Goal: Information Seeking & Learning: Learn about a topic

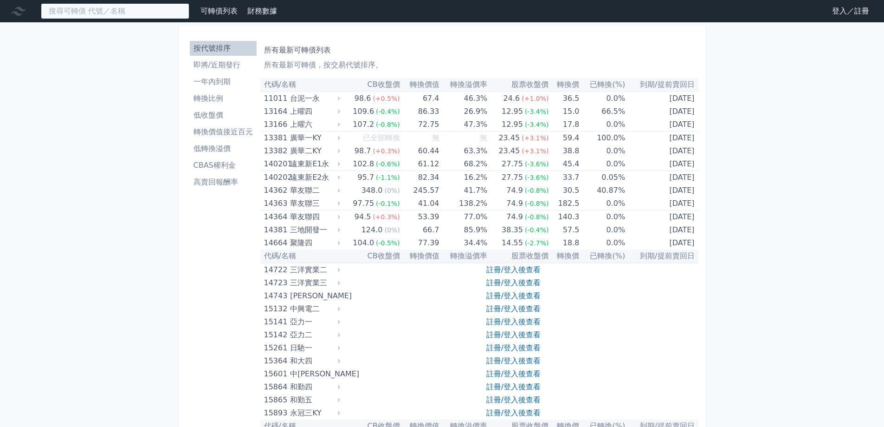
click at [133, 12] on input at bounding box center [115, 11] width 149 height 16
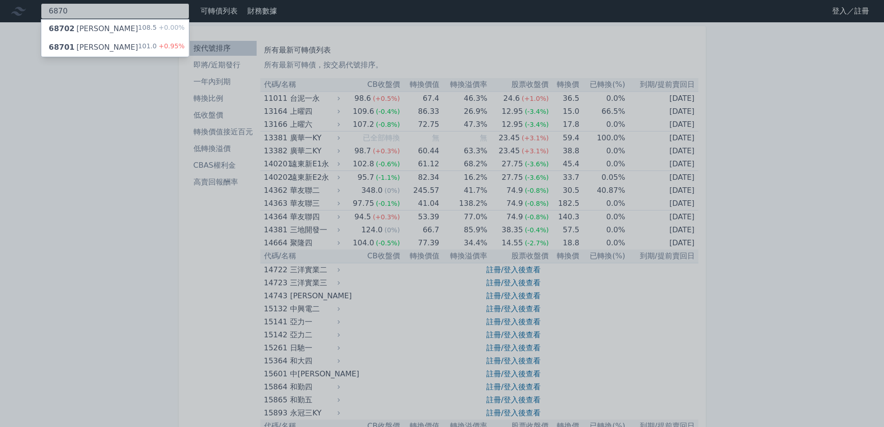
type input "6870"
click at [132, 41] on div "68701 騰雲一 101.0 +0.95%" at bounding box center [115, 47] width 148 height 19
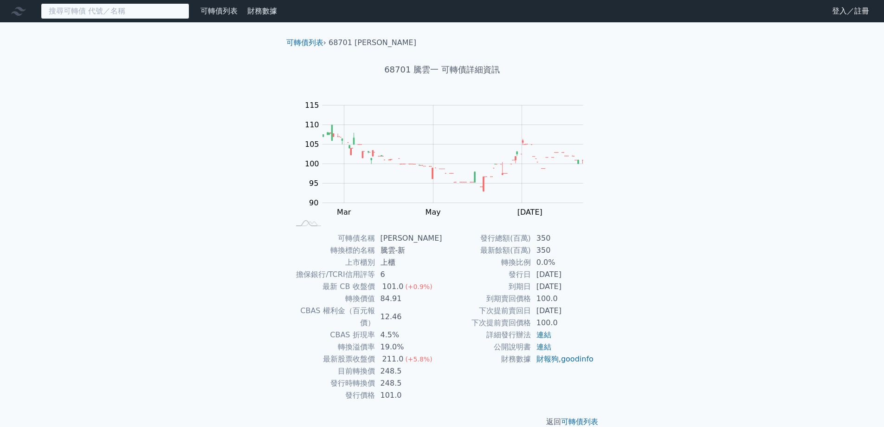
click at [89, 15] on input at bounding box center [115, 11] width 149 height 16
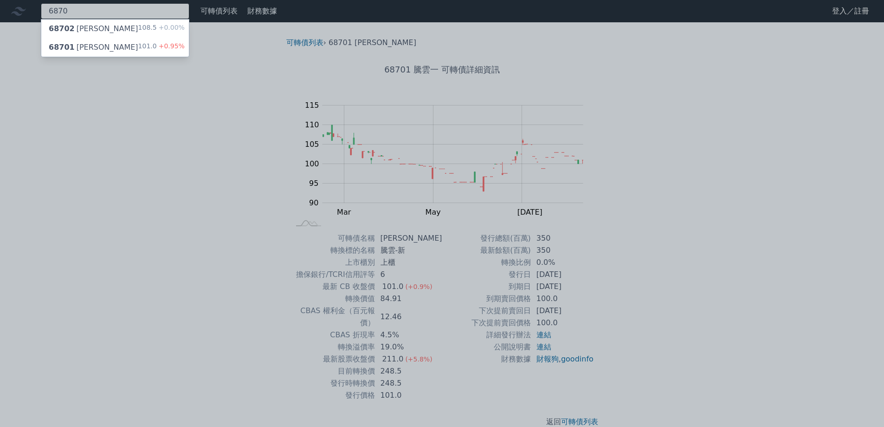
type input "6870"
click at [88, 33] on div "68702 騰雲二" at bounding box center [94, 28] width 90 height 11
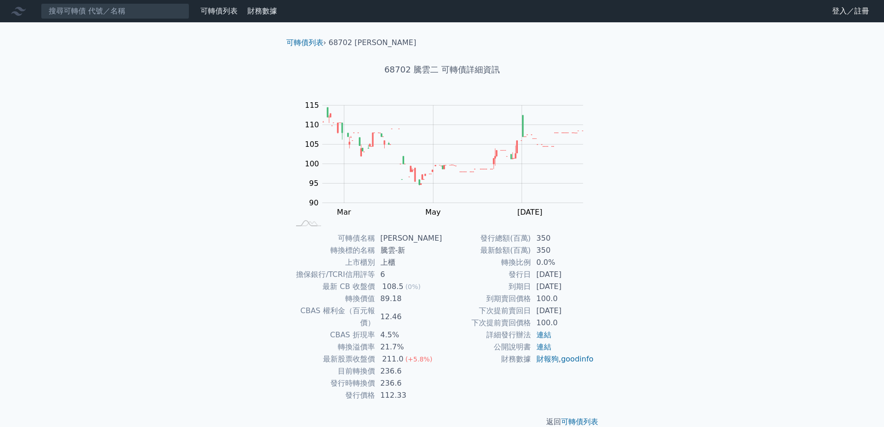
drag, startPoint x: 13, startPoint y: 230, endPoint x: 99, endPoint y: 222, distance: 86.7
click at [13, 230] on div "可轉債列表 財務數據 可轉債列表 財務數據 登入／註冊 登入／註冊 可轉債列表 › 68702 騰雲二 68702 騰雲二 可轉債詳細資訊 Zoom Out …" at bounding box center [442, 221] width 884 height 442
click at [87, 18] on input at bounding box center [115, 11] width 149 height 16
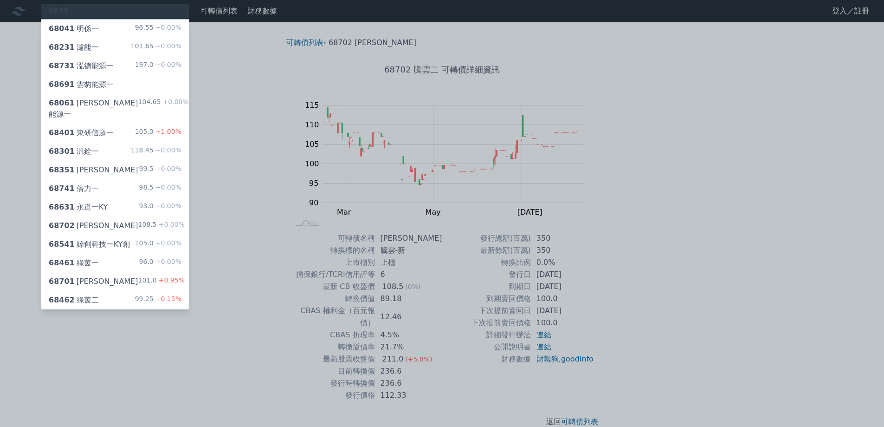
click at [249, 137] on div at bounding box center [442, 213] width 884 height 427
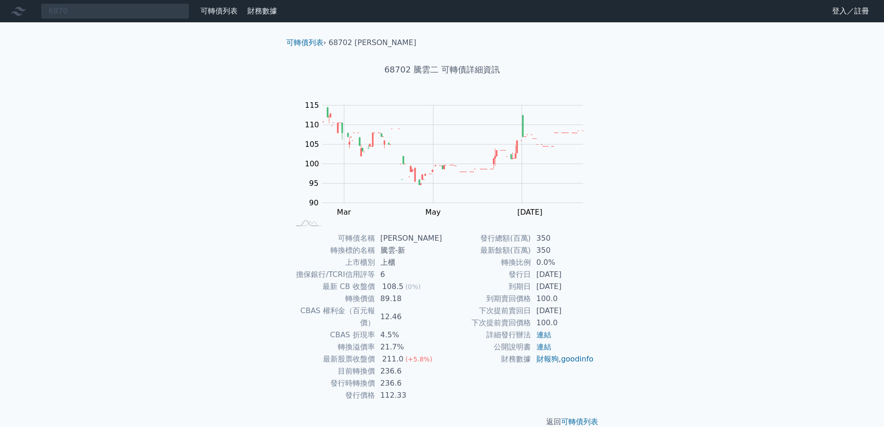
click at [255, 137] on div "6870 68041 明係一 96.55 +0.00% 68231 濾能一 101.65 +0.00% 68731 泓德能源一 197.0 +0.00% 68…" at bounding box center [442, 221] width 884 height 442
click at [124, 9] on div "6870 68041 明係一 96.55 +0.00% 68231 濾能一 101.65 +0.00% 68731 泓德能源一 197.0 +0.00% 68…" at bounding box center [115, 11] width 149 height 16
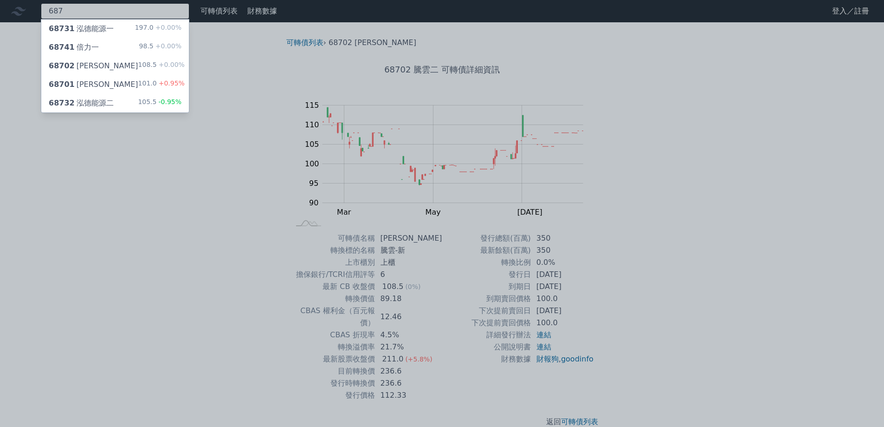
type input "6870"
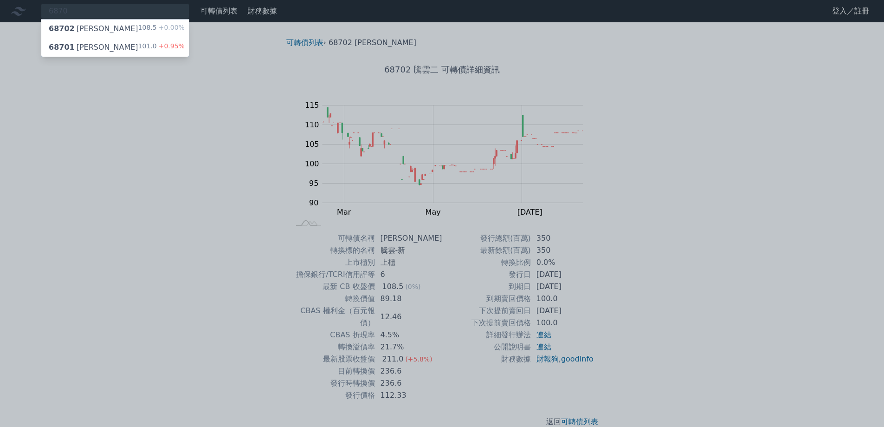
click at [126, 45] on div "68701 騰雲一 101.0 +0.95%" at bounding box center [115, 47] width 148 height 19
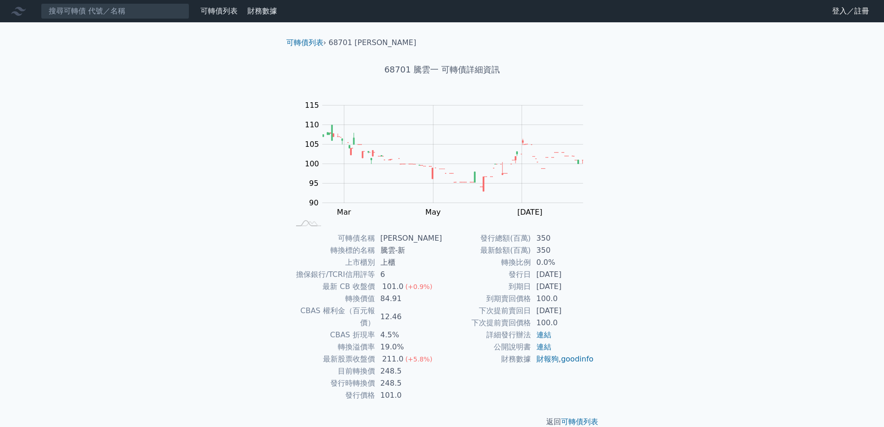
click at [52, 263] on div "可轉債列表 財務數據 可轉債列表 財務數據 登入／註冊 登入／註冊 可轉債列表 › 68701 騰雲一 68701 騰雲一 可轉債詳細資訊 Zoom Out …" at bounding box center [442, 221] width 884 height 442
click at [117, 9] on input at bounding box center [115, 11] width 149 height 16
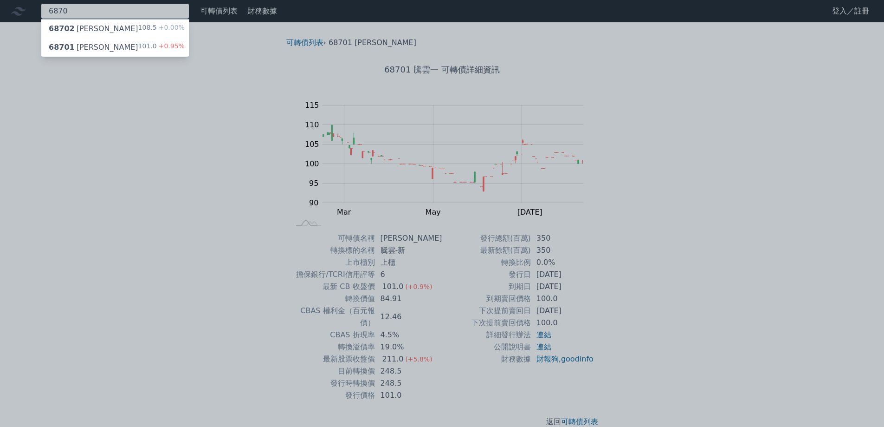
type input "6870"
click at [128, 26] on div "68702 騰雲二 108.5 +0.00%" at bounding box center [115, 28] width 148 height 19
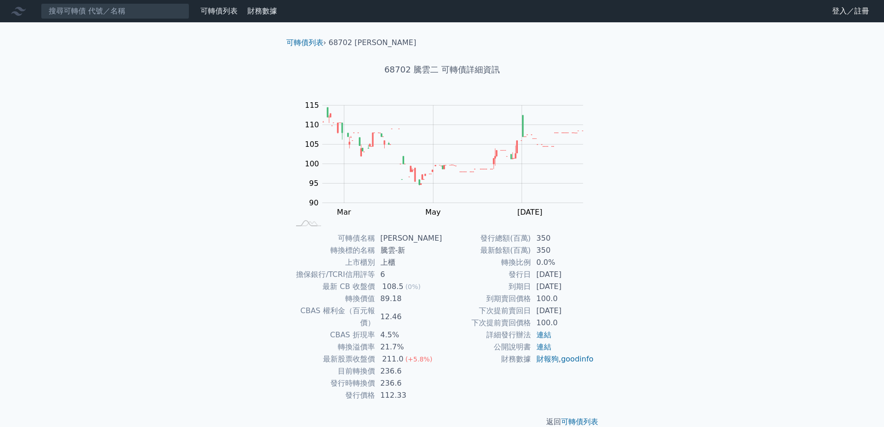
click at [89, 193] on div "可轉債列表 財務數據 可轉債列表 財務數據 登入／註冊 登入／註冊 可轉債列表 › 68702 騰雲二 68702 騰雲二 可轉債詳細資訊 Zoom Out …" at bounding box center [442, 221] width 884 height 442
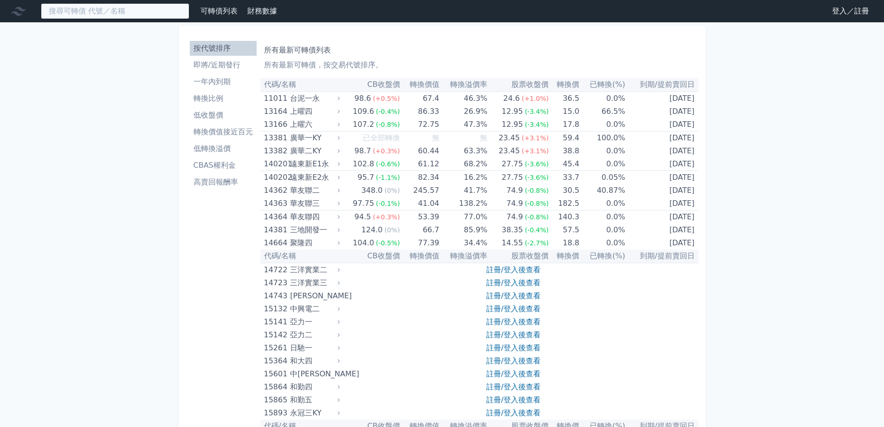
click at [136, 11] on input at bounding box center [115, 11] width 149 height 16
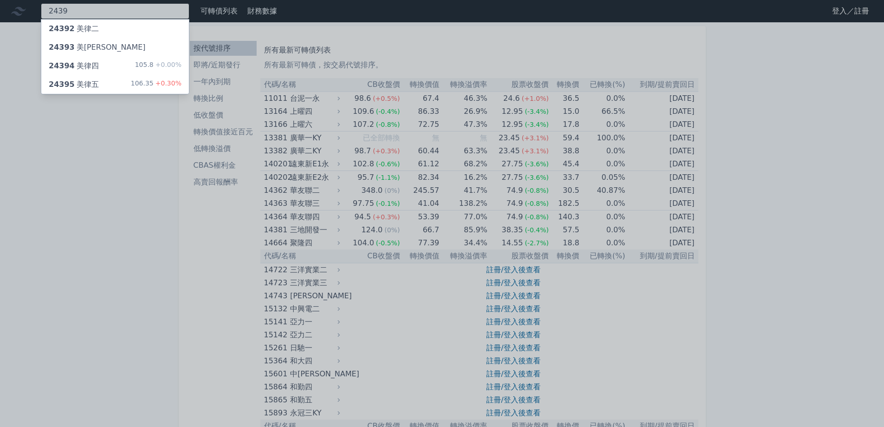
type input "2439"
click at [145, 77] on div "24395 美律五 106.35 +0.30%" at bounding box center [115, 84] width 148 height 19
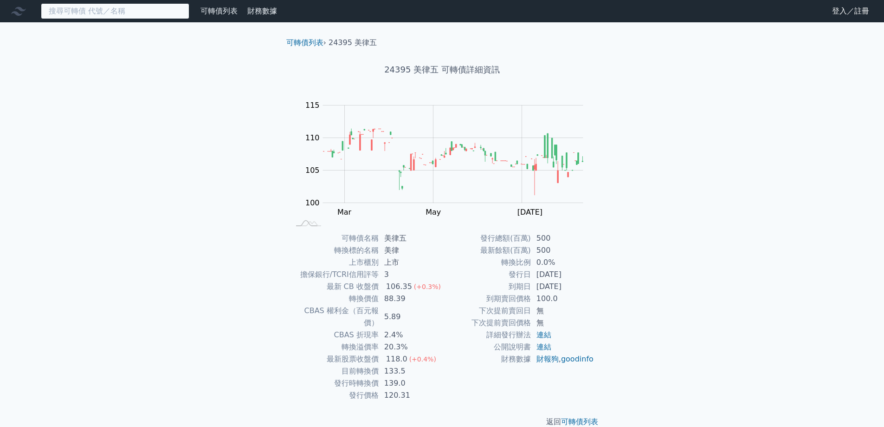
click at [91, 18] on input at bounding box center [115, 11] width 149 height 16
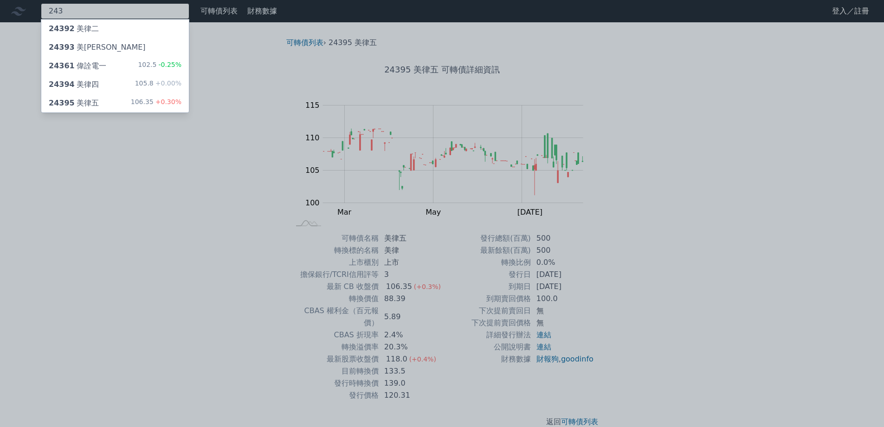
type input "243"
click at [108, 88] on div "24394 美律四 105.8 +0.00%" at bounding box center [115, 84] width 148 height 19
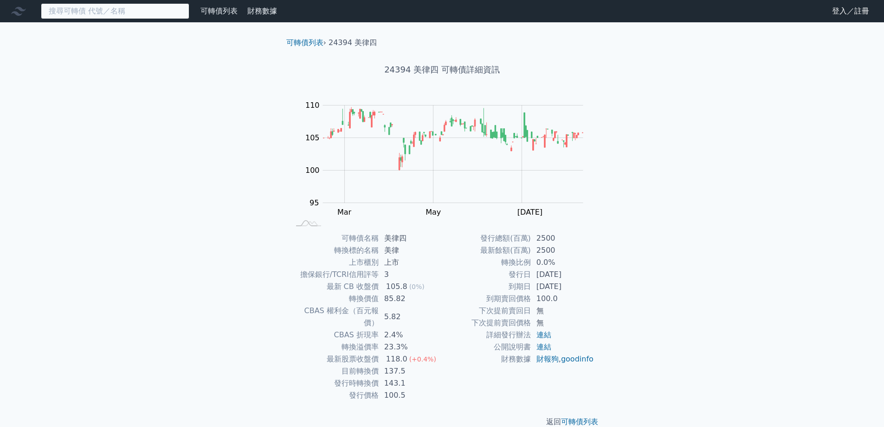
click at [153, 15] on input at bounding box center [115, 11] width 149 height 16
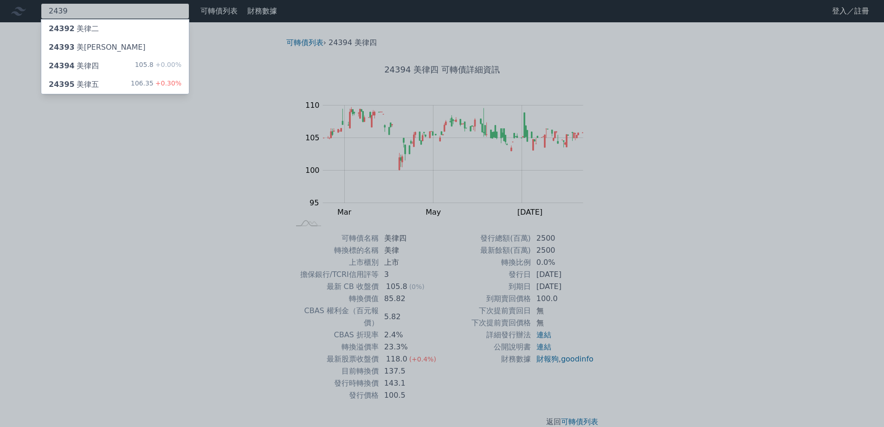
type input "2439"
click at [142, 65] on div "105.8 +0.00%" at bounding box center [158, 65] width 46 height 11
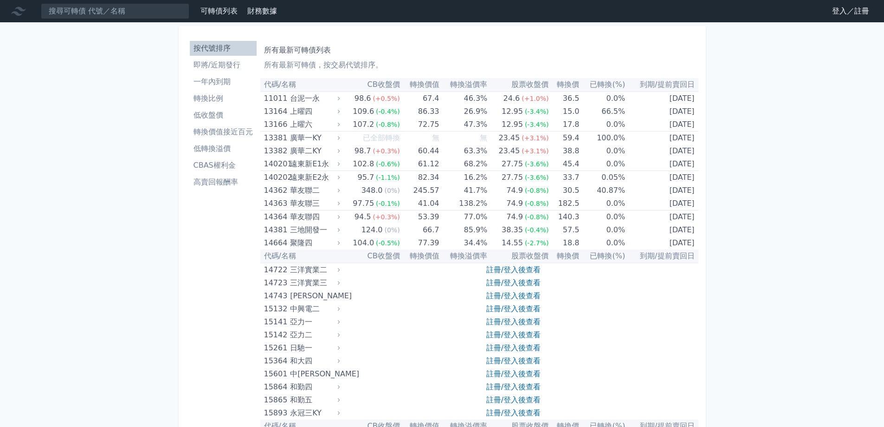
click at [148, 19] on nav "可轉債列表 財務數據 可轉債列表 財務數據 登入／註冊 登入／註冊" at bounding box center [442, 11] width 884 height 22
click at [148, 18] on input at bounding box center [115, 11] width 149 height 16
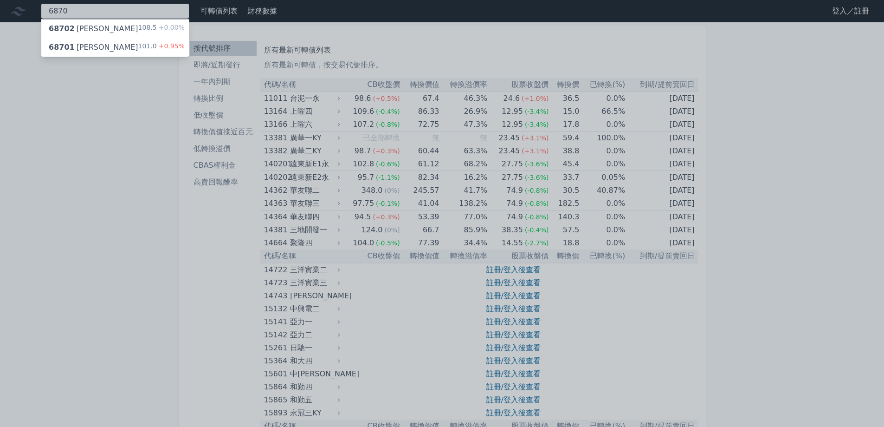
type input "6870"
click at [148, 48] on div "101.0 +0.95%" at bounding box center [161, 47] width 46 height 11
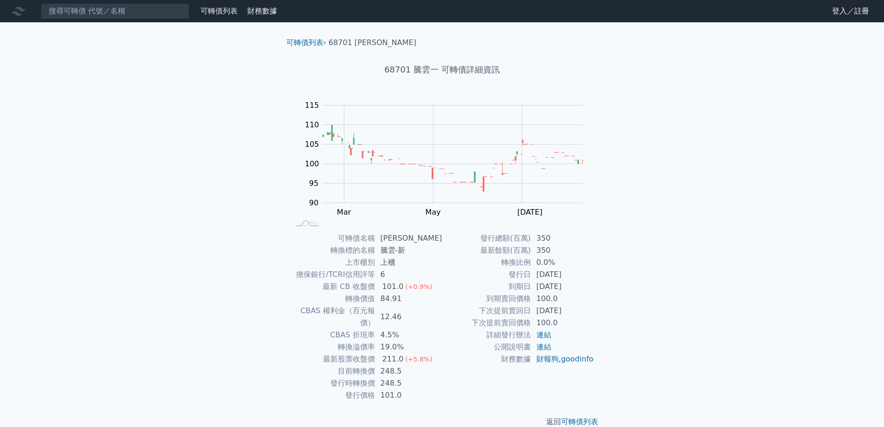
scroll to position [3, 0]
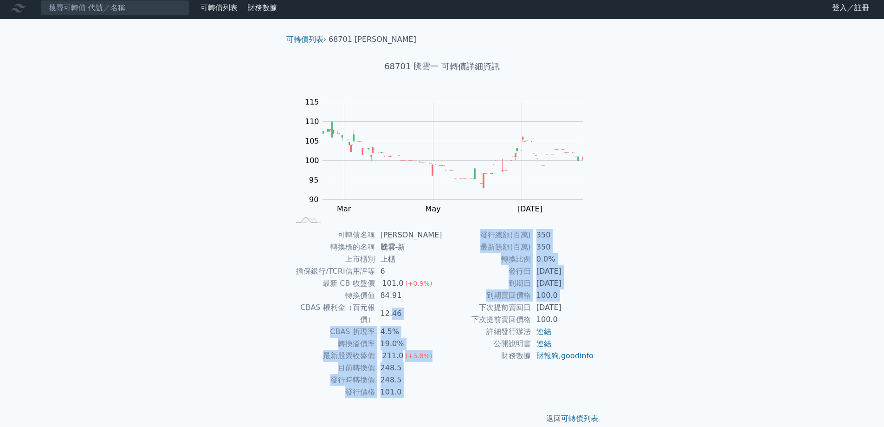
drag, startPoint x: 399, startPoint y: 305, endPoint x: 476, endPoint y: 304, distance: 77.1
click at [476, 304] on div "可轉債名稱 騰雲一 轉換標的名稱 騰雲-新 上市櫃別 上櫃 擔保銀行/TCRI信用評等 6 最新 CB 收盤價 101.0 (+0.9%) 轉換價值 84.9…" at bounding box center [442, 313] width 327 height 169
click at [476, 304] on td "下次提前賣回日" at bounding box center [486, 307] width 89 height 12
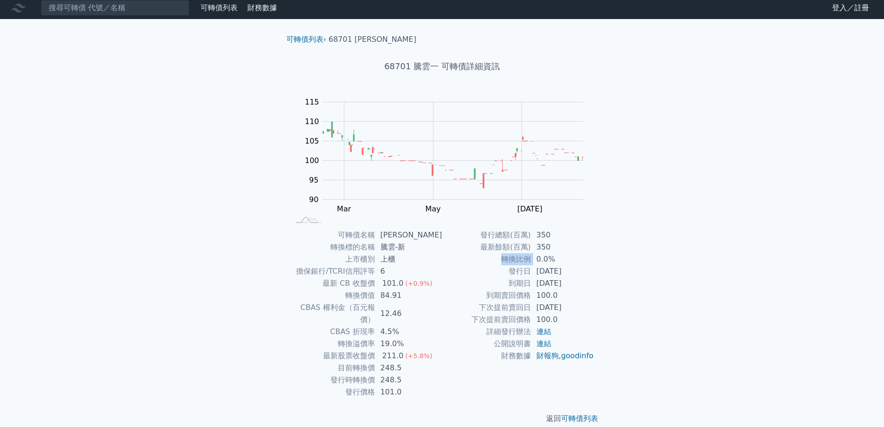
drag, startPoint x: 500, startPoint y: 254, endPoint x: 537, endPoint y: 260, distance: 37.5
click at [537, 260] on tr "轉換比例 0.0%" at bounding box center [518, 259] width 152 height 12
click at [537, 260] on td "0.0%" at bounding box center [563, 259] width 64 height 12
drag, startPoint x: 492, startPoint y: 251, endPoint x: 522, endPoint y: 252, distance: 29.7
click at [522, 252] on td "最新餘額(百萬)" at bounding box center [486, 247] width 89 height 12
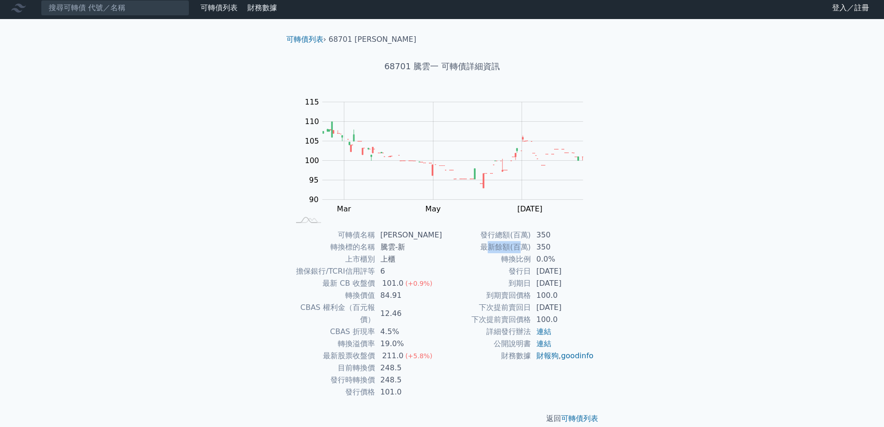
click at [522, 252] on td "最新餘額(百萬)" at bounding box center [486, 247] width 89 height 12
drag, startPoint x: 492, startPoint y: 238, endPoint x: 557, endPoint y: 238, distance: 65.4
click at [557, 238] on tr "發行總額(百萬) 350" at bounding box center [518, 235] width 152 height 12
click at [557, 238] on td "350" at bounding box center [563, 235] width 64 height 12
click at [112, 8] on input at bounding box center [115, 8] width 149 height 16
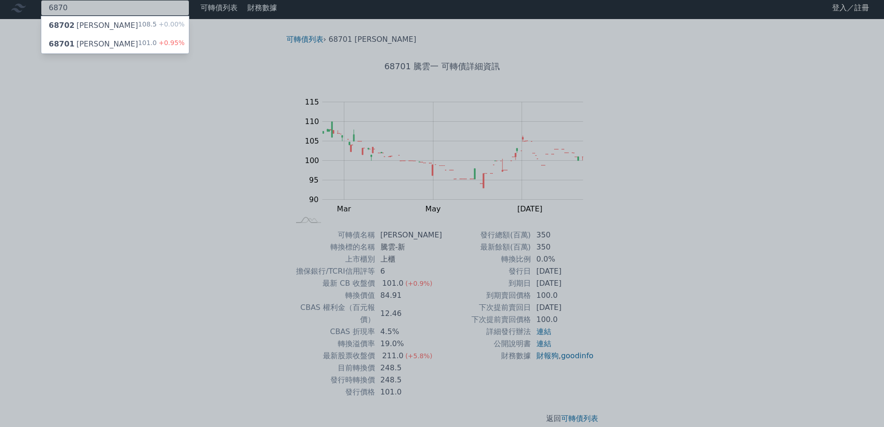
type input "6870"
click at [122, 28] on div "68702 騰雲二 108.5 +0.00%" at bounding box center [115, 25] width 148 height 19
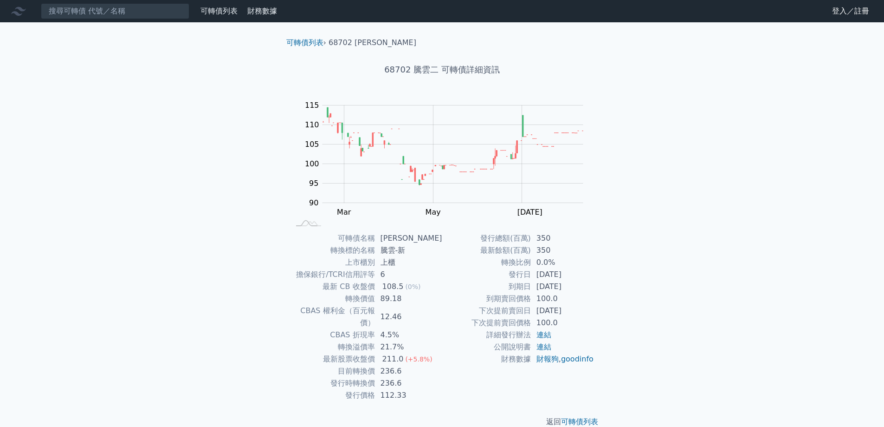
click at [137, 43] on div "可轉債列表 財務數據 可轉債列表 財務數據 登入／註冊 登入／註冊 可轉債列表 › 68702 騰雲二 68702 騰雲二 可轉債詳細資訊 Zoom Out …" at bounding box center [442, 221] width 884 height 442
click at [112, 11] on input at bounding box center [115, 11] width 149 height 16
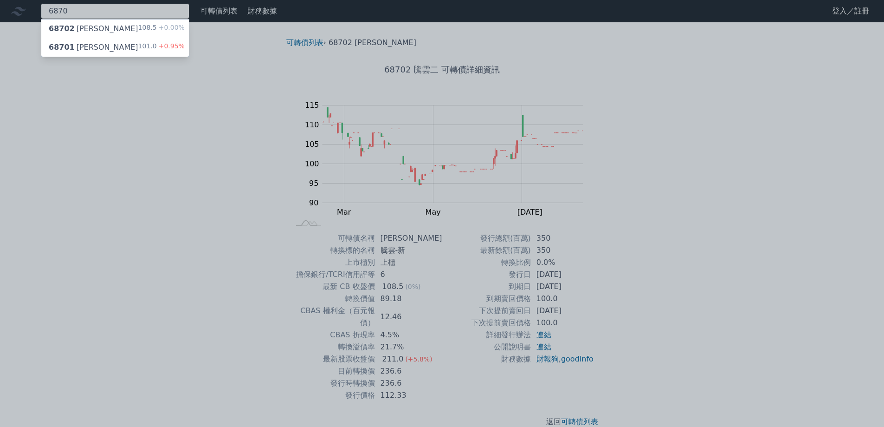
type input "6870"
click at [126, 45] on div "68701 騰雲一 101.0 +0.95%" at bounding box center [115, 47] width 148 height 19
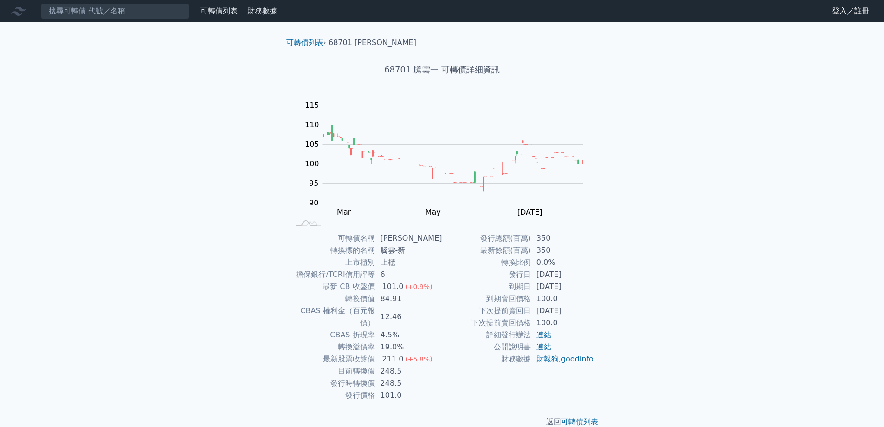
click at [147, 115] on div "可轉債列表 財務數據 可轉債列表 財務數據 登入／註冊 登入／註冊 可轉債列表 › 68701 騰雲一 68701 騰雲一 可轉債詳細資訊 Zoom Out …" at bounding box center [442, 221] width 884 height 442
click at [85, 9] on input at bounding box center [115, 11] width 149 height 16
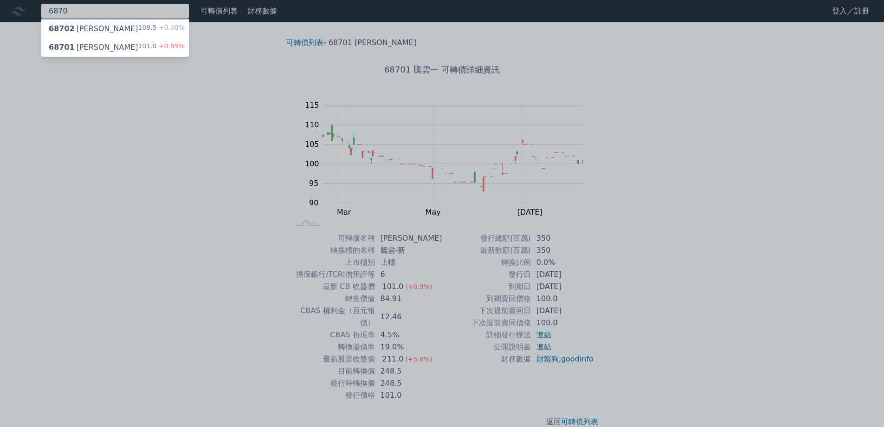
type input "6870"
click at [92, 26] on div "68702 騰雲二" at bounding box center [94, 28] width 90 height 11
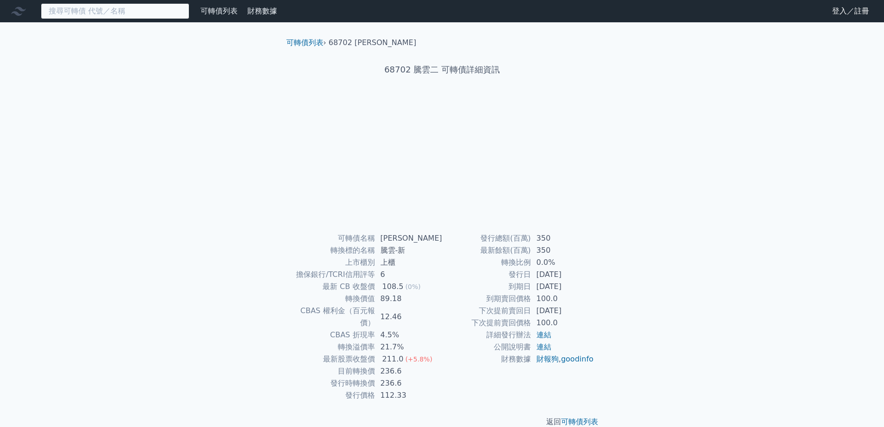
click at [89, 6] on input at bounding box center [115, 11] width 149 height 16
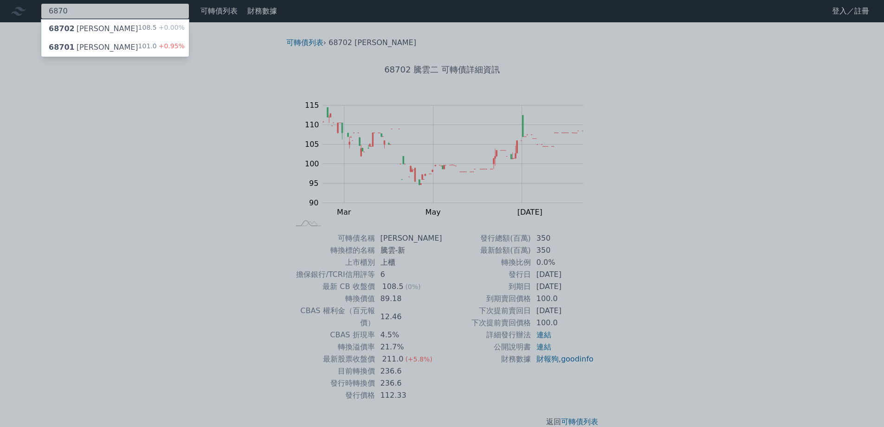
type input "6870"
click at [97, 45] on div "68701 騰雲一 101.0 +0.95%" at bounding box center [115, 47] width 148 height 19
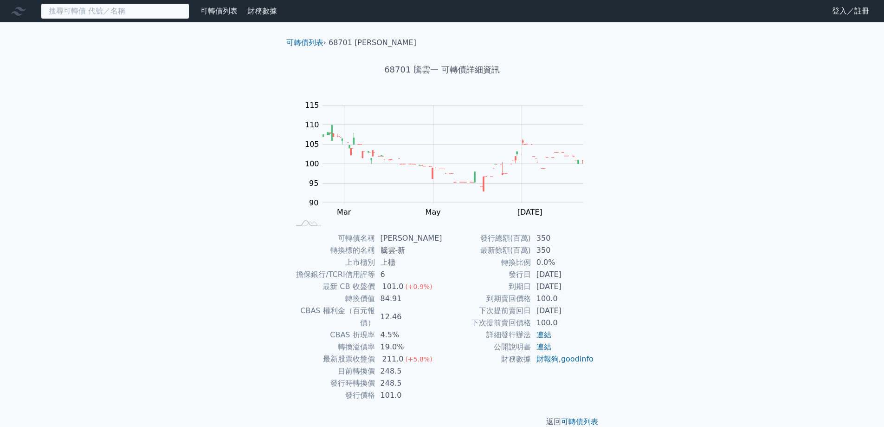
click at [133, 16] on input at bounding box center [115, 11] width 149 height 16
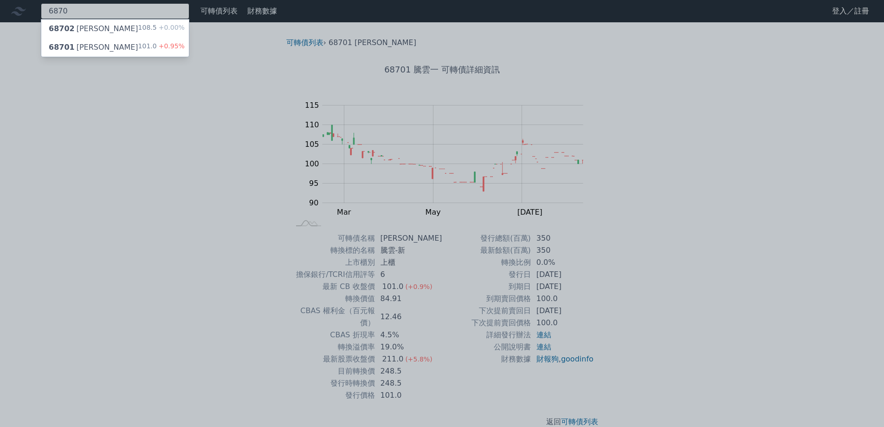
type input "6870"
click at [149, 26] on div "108.5 +0.00%" at bounding box center [161, 28] width 46 height 11
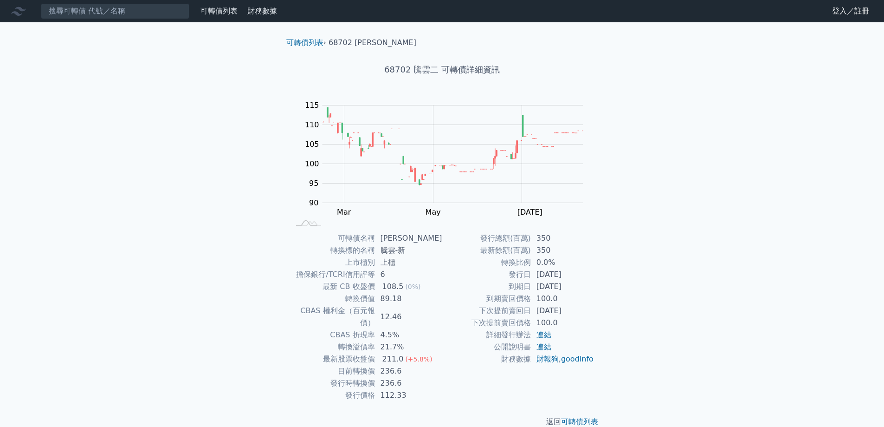
click at [408, 306] on td "12.46" at bounding box center [408, 316] width 67 height 24
click at [403, 285] on td "108.5 (0%)" at bounding box center [408, 286] width 67 height 12
click at [436, 316] on td "12.46" at bounding box center [408, 316] width 67 height 24
click at [87, 229] on div "可轉債列表 財務數據 可轉債列表 財務數據 登入／註冊 登入／註冊 可轉債列表 › 68702 騰雲二 68702 騰雲二 可轉債詳細資訊 Zoom Out …" at bounding box center [442, 221] width 884 height 442
click at [141, 14] on input at bounding box center [115, 11] width 149 height 16
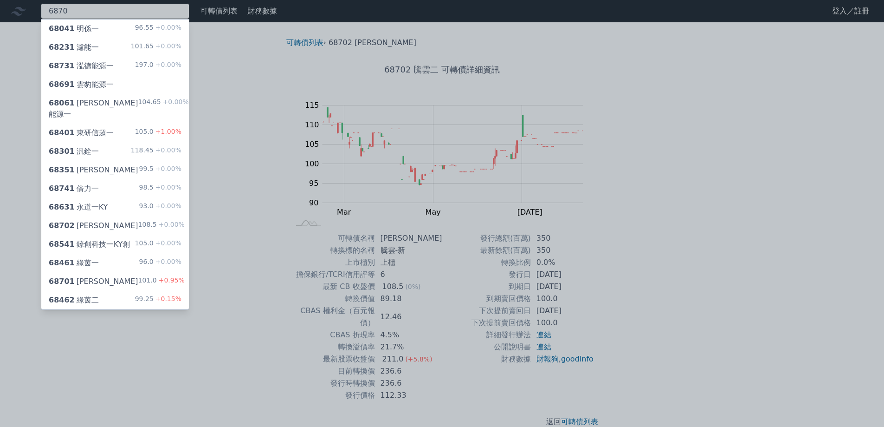
type input "6870"
click at [136, 272] on div "68701 騰雲一 101.0 +0.95%" at bounding box center [115, 281] width 148 height 19
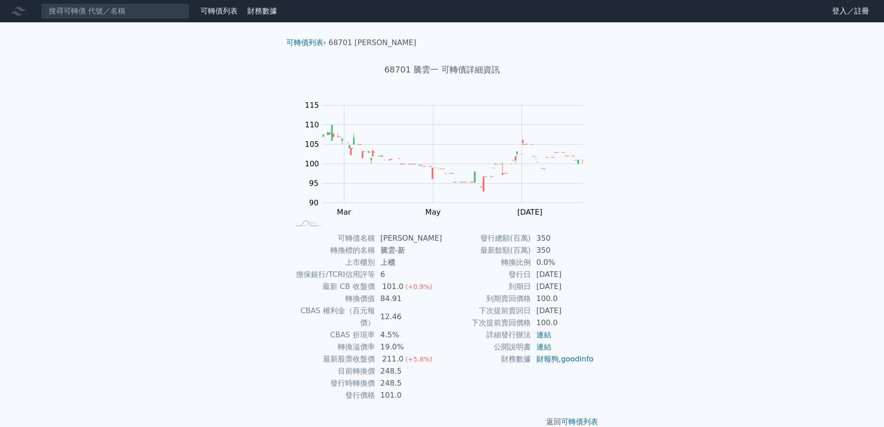
click at [406, 286] on div "101.0" at bounding box center [393, 286] width 25 height 12
click at [396, 289] on div "101.0" at bounding box center [393, 286] width 25 height 12
drag, startPoint x: 396, startPoint y: 289, endPoint x: 420, endPoint y: 306, distance: 28.9
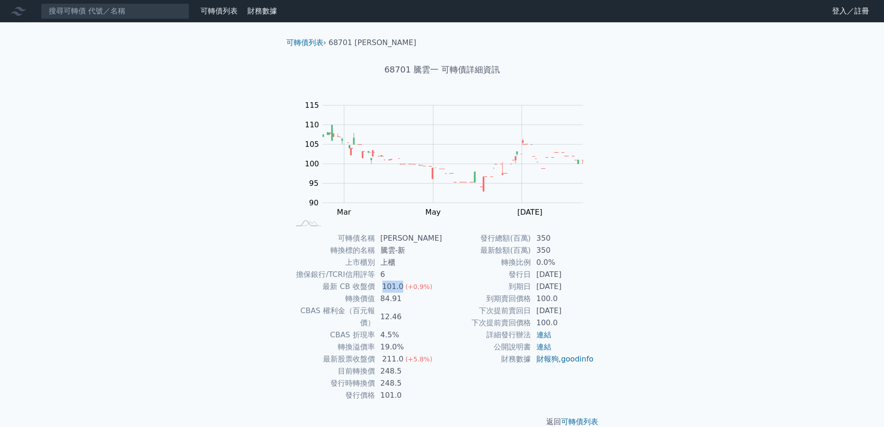
click at [401, 293] on tbody "可轉債名稱 騰雲一 轉換標的名稱 騰雲-新 上市櫃別 上櫃 擔保銀行/TCRI信用評等 6 最新 CB 收盤價 101.0 (+0.9%) 轉換價值 84.9…" at bounding box center [366, 316] width 152 height 169
click at [420, 306] on td "12.46" at bounding box center [408, 316] width 67 height 24
click at [416, 292] on div "(+0.9%)" at bounding box center [418, 286] width 27 height 12
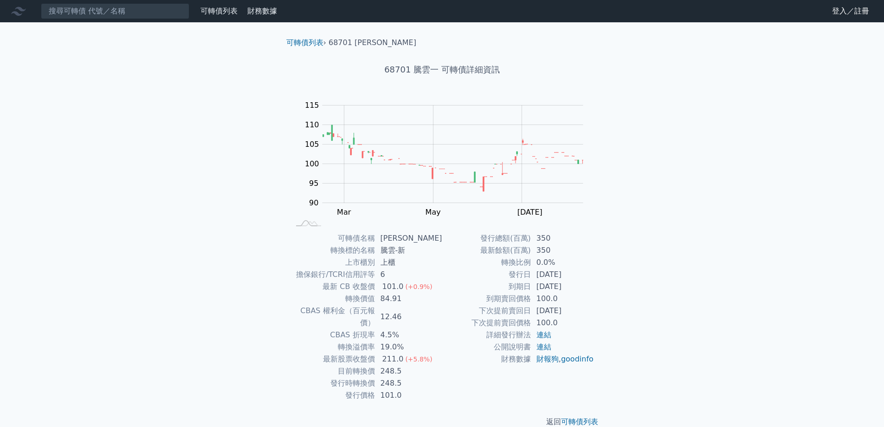
click at [430, 302] on td "84.91" at bounding box center [408, 298] width 67 height 12
click at [232, 225] on div "可轉債列表 財務數據 可轉債列表 財務數據 登入／註冊 登入／註冊 可轉債列表 › 68701 騰雲一 68701 騰雲一 可轉債詳細資訊 Zoom Out …" at bounding box center [442, 221] width 884 height 442
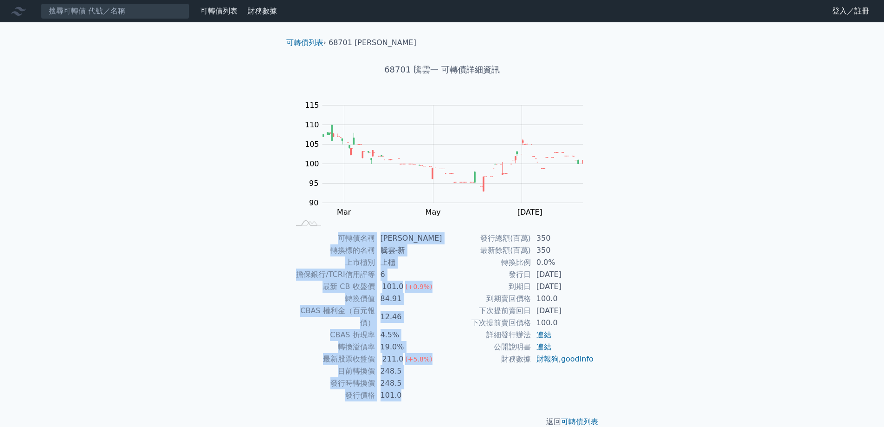
click at [232, 225] on div "可轉債列表 財務數據 可轉債列表 財務數據 登入／註冊 登入／註冊 可轉債列表 › 68701 騰雲一 68701 騰雲一 可轉債詳細資訊 Zoom Out …" at bounding box center [442, 221] width 884 height 442
click at [258, 266] on div "可轉債列表 財務數據 可轉債列表 財務數據 登入／註冊 登入／註冊 可轉債列表 › 68701 騰雲一 68701 騰雲一 可轉債詳細資訊 Zoom Out …" at bounding box center [442, 221] width 884 height 442
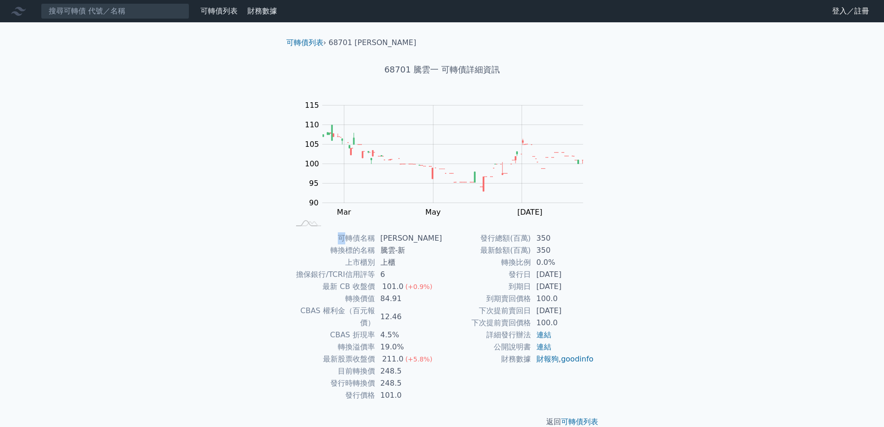
click at [258, 266] on div "可轉債列表 財務數據 可轉債列表 財務數據 登入／註冊 登入／註冊 可轉債列表 › 68701 騰雲一 68701 騰雲一 可轉債詳細資訊 Zoom Out …" at bounding box center [442, 221] width 884 height 442
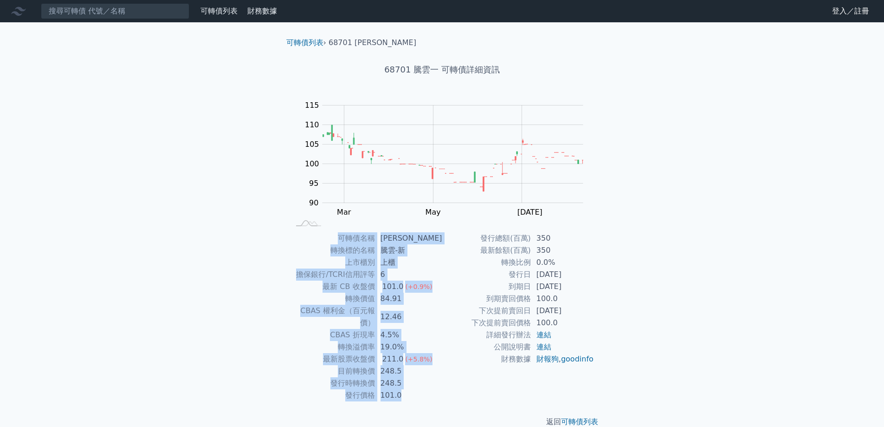
click at [258, 266] on div "可轉債列表 財務數據 可轉債列表 財務數據 登入／註冊 登入／註冊 可轉債列表 › 68701 騰雲一 68701 騰雲一 可轉債詳細資訊 Zoom Out …" at bounding box center [442, 221] width 884 height 442
click at [251, 240] on div "可轉債列表 財務數據 可轉債列表 財務數據 登入／註冊 登入／註冊 可轉債列表 › 68701 騰雲一 68701 騰雲一 可轉債詳細資訊 Zoom Out …" at bounding box center [442, 221] width 884 height 442
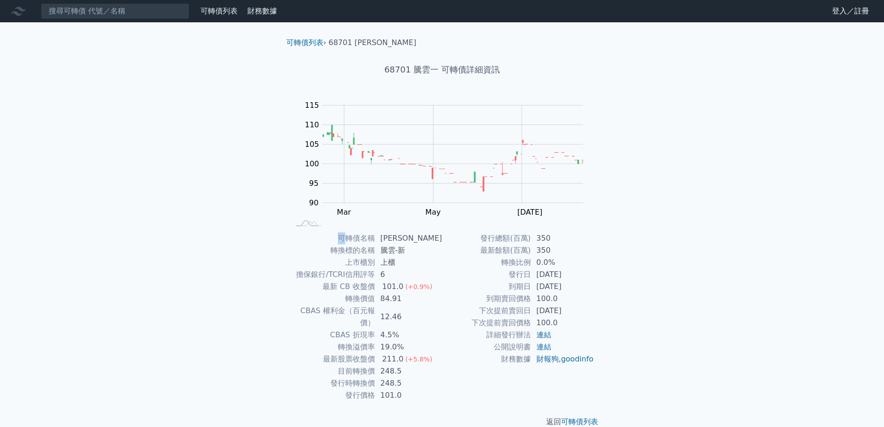
click at [251, 240] on div "可轉債列表 財務數據 可轉債列表 財務數據 登入／註冊 登入／註冊 可轉債列表 › 68701 騰雲一 68701 騰雲一 可轉債詳細資訊 Zoom Out …" at bounding box center [442, 221] width 884 height 442
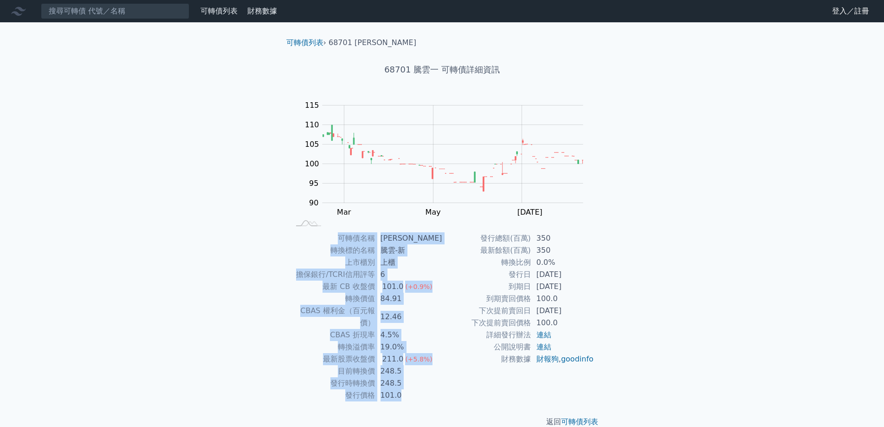
click at [251, 240] on div "可轉債列表 財務數據 可轉債列表 財務數據 登入／註冊 登入／註冊 可轉債列表 › 68701 騰雲一 68701 騰雲一 可轉債詳細資訊 Zoom Out …" at bounding box center [442, 221] width 884 height 442
click at [304, 300] on td "轉換價值" at bounding box center [332, 298] width 85 height 12
drag, startPoint x: 261, startPoint y: 270, endPoint x: 346, endPoint y: 360, distance: 124.4
click at [346, 360] on div "可轉債列表 財務數據 可轉債列表 財務數據 登入／註冊 登入／註冊 可轉債列表 › 68701 騰雲一 68701 騰雲一 可轉債詳細資訊 Zoom Out …" at bounding box center [442, 221] width 884 height 442
click at [290, 341] on td "轉換溢價率" at bounding box center [332, 347] width 85 height 12
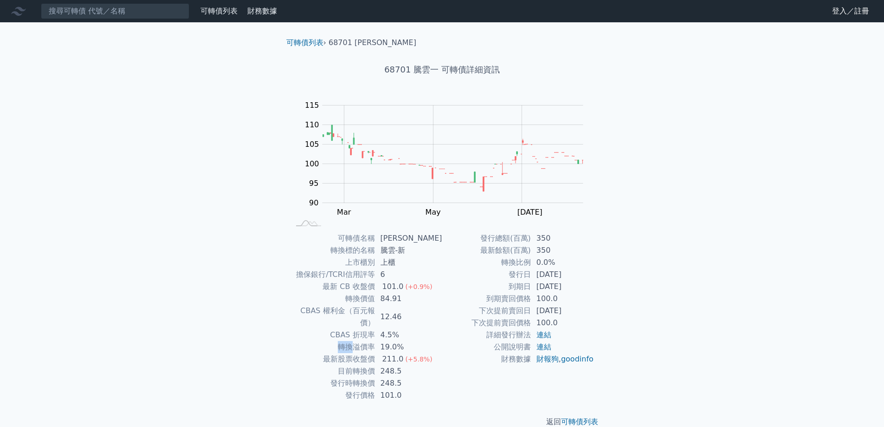
click at [290, 341] on td "轉換溢價率" at bounding box center [332, 347] width 85 height 12
drag, startPoint x: 290, startPoint y: 332, endPoint x: 259, endPoint y: 338, distance: 31.8
click at [285, 332] on div "可轉債名稱 騰雲一 轉換標的名稱 騰雲-新 上市櫃別 上櫃 擔保銀行/TCRI信用評等 6 最新 CB 收盤價 101.0 (+0.9%) 轉換價值 84.9…" at bounding box center [442, 316] width 327 height 169
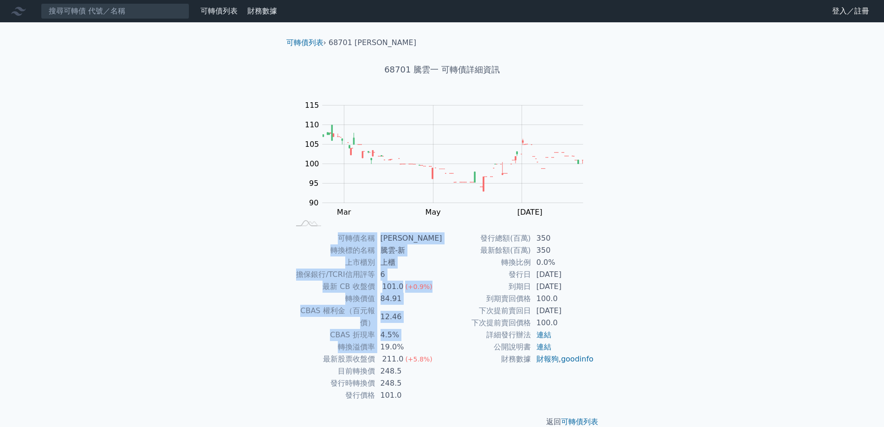
click at [255, 340] on div "可轉債列表 財務數據 可轉債列表 財務數據 登入／註冊 登入／註冊 可轉債列表 › 68701 騰雲一 68701 騰雲一 可轉債詳細資訊 Zoom Out …" at bounding box center [442, 221] width 884 height 442
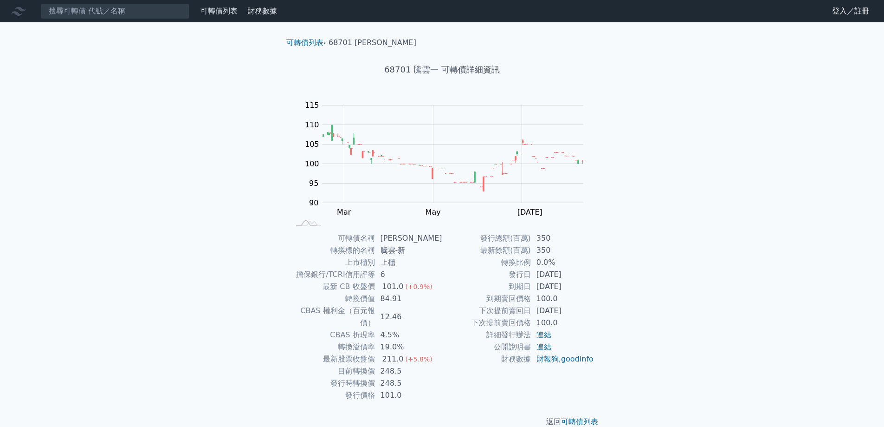
click at [354, 341] on td "轉換溢價率" at bounding box center [332, 347] width 85 height 12
click at [344, 341] on td "轉換溢價率" at bounding box center [332, 347] width 85 height 12
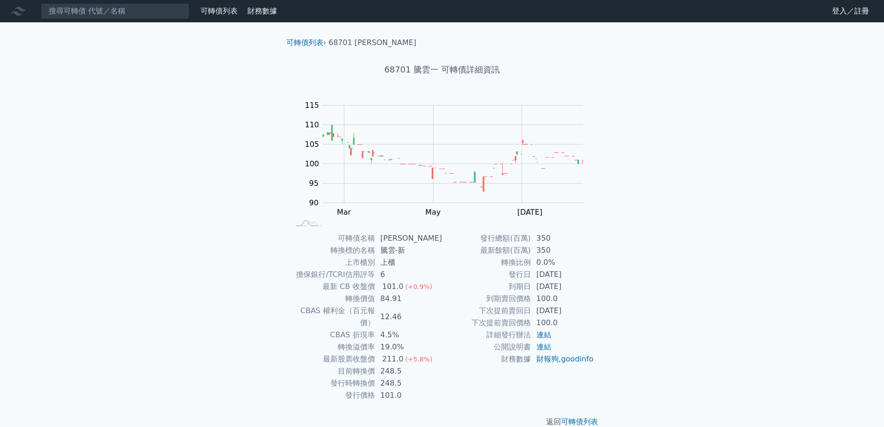
click at [353, 353] on td "最新股票收盤價" at bounding box center [332, 359] width 85 height 12
click at [345, 341] on td "轉換溢價率" at bounding box center [332, 347] width 85 height 12
click at [353, 341] on td "轉換溢價率" at bounding box center [332, 347] width 85 height 12
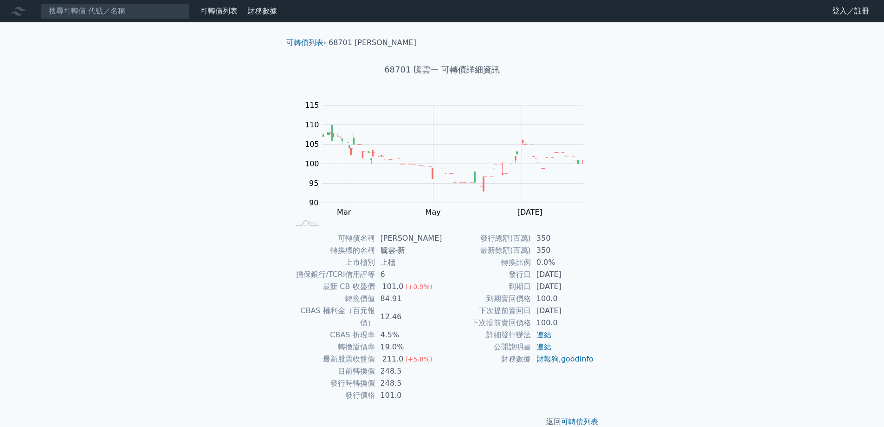
click at [349, 329] on td "CBAS 折現率" at bounding box center [332, 335] width 85 height 12
click at [359, 329] on td "CBAS 折現率" at bounding box center [332, 335] width 85 height 12
drag, startPoint x: 359, startPoint y: 327, endPoint x: 366, endPoint y: 343, distance: 17.5
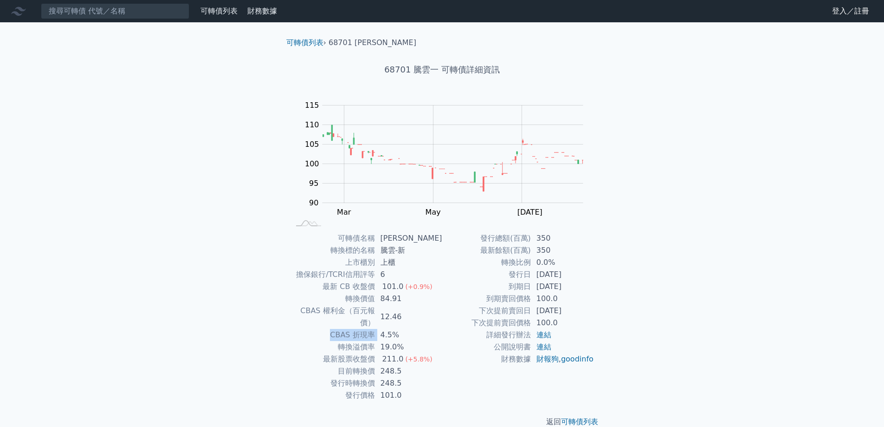
click at [364, 340] on tbody "可轉債名稱 騰雲一 轉換標的名稱 騰雲-新 上市櫃別 上櫃 擔保銀行/TCRI信用評等 6 最新 CB 收盤價 101.0 (+0.9%) 轉換價值 84.9…" at bounding box center [366, 316] width 152 height 169
click at [366, 353] on td "最新股票收盤價" at bounding box center [332, 359] width 85 height 12
drag, startPoint x: 360, startPoint y: 329, endPoint x: 375, endPoint y: 330, distance: 15.3
click at [375, 341] on td "轉換溢價率" at bounding box center [332, 347] width 85 height 12
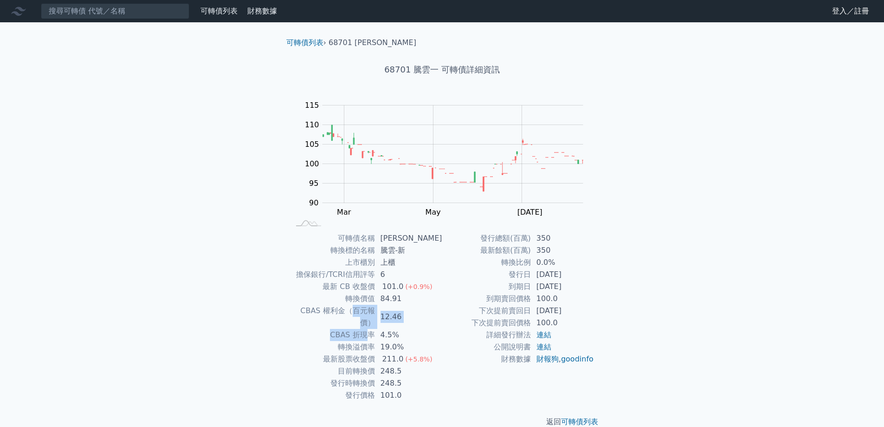
drag, startPoint x: 341, startPoint y: 316, endPoint x: 377, endPoint y: 317, distance: 36.2
click at [377, 317] on tbody "可轉債名稱 騰雲一 轉換標的名稱 騰雲-新 上市櫃別 上櫃 擔保銀行/TCRI信用評等 6 最新 CB 收盤價 101.0 (+0.9%) 轉換價值 84.9…" at bounding box center [366, 316] width 152 height 169
click at [375, 329] on td "CBAS 折現率" at bounding box center [332, 335] width 85 height 12
click at [393, 305] on td "12.46" at bounding box center [408, 316] width 67 height 24
drag, startPoint x: 393, startPoint y: 305, endPoint x: 394, endPoint y: 312, distance: 6.6
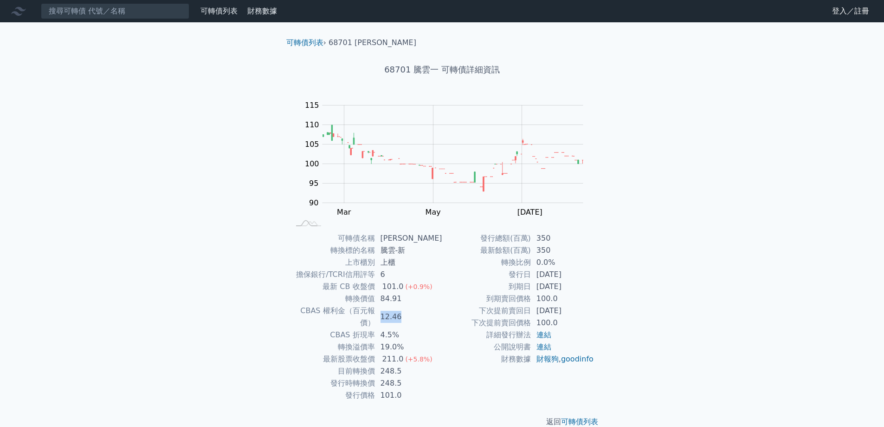
click at [393, 306] on td "12.46" at bounding box center [408, 316] width 67 height 24
click at [399, 329] on td "4.5%" at bounding box center [408, 335] width 67 height 12
click at [393, 313] on td "12.46" at bounding box center [408, 316] width 67 height 24
click at [421, 341] on td "19.0%" at bounding box center [408, 347] width 67 height 12
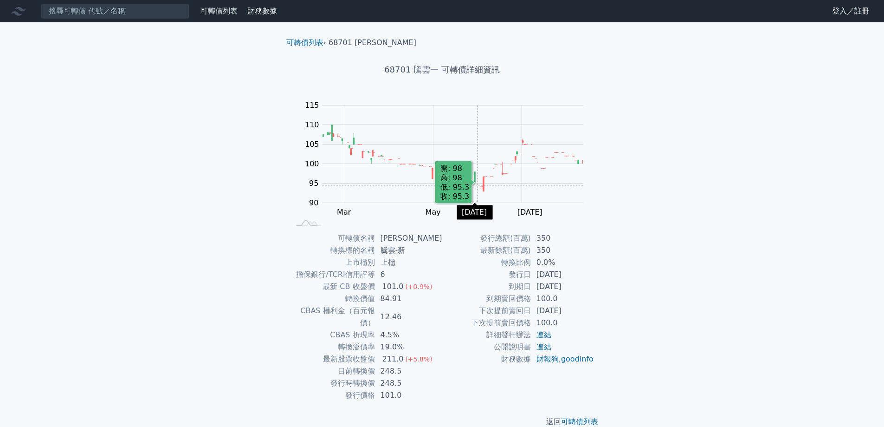
click at [498, 177] on rect "Chart" at bounding box center [453, 153] width 261 height 97
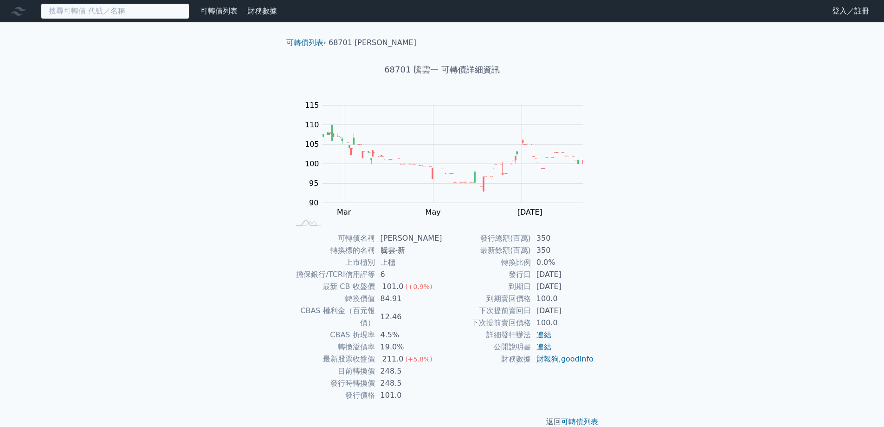
click at [117, 5] on input at bounding box center [115, 11] width 149 height 16
click at [118, 7] on input at bounding box center [115, 11] width 149 height 16
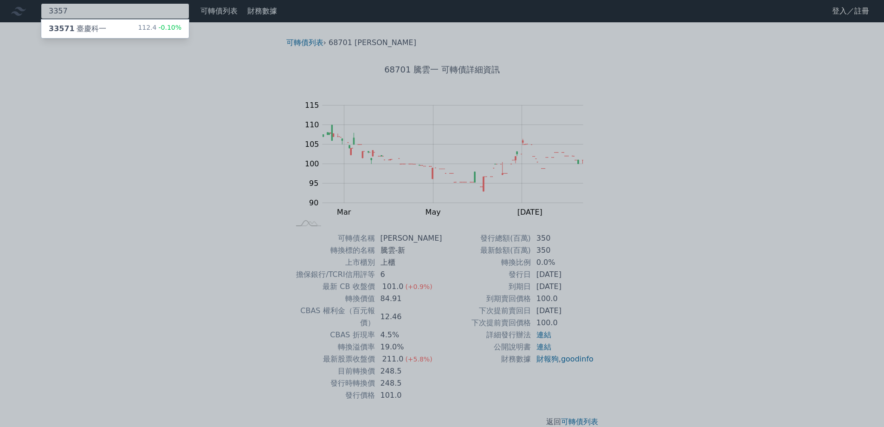
type input "3357"
click at [133, 34] on div "33571 臺慶科一 112.4 -0.10%" at bounding box center [115, 28] width 148 height 19
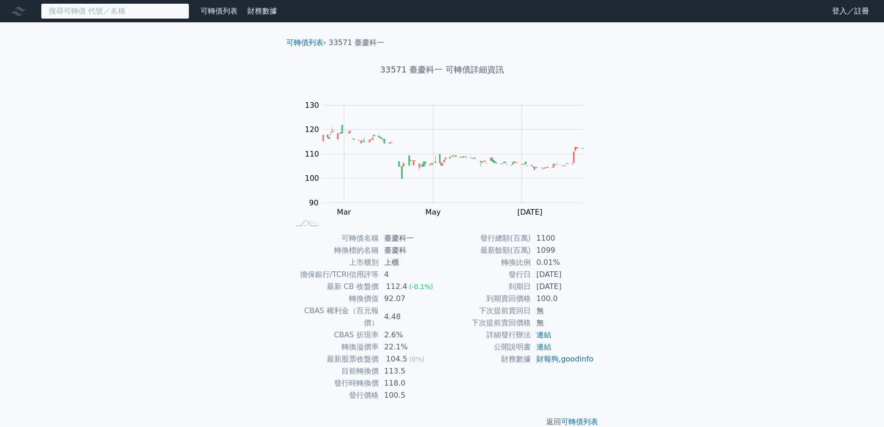
click at [78, 16] on input at bounding box center [115, 11] width 149 height 16
click at [97, 63] on div "可轉債列表 財務數據 可轉債列表 財務數據 登入／註冊 登入／註冊 可轉債列表 › 33571 臺慶科一 33571 臺慶科一 可轉債詳細資訊 Zoom Ou…" at bounding box center [442, 221] width 884 height 442
click at [79, 14] on input at bounding box center [115, 11] width 149 height 16
